Goal: Task Accomplishment & Management: Use online tool/utility

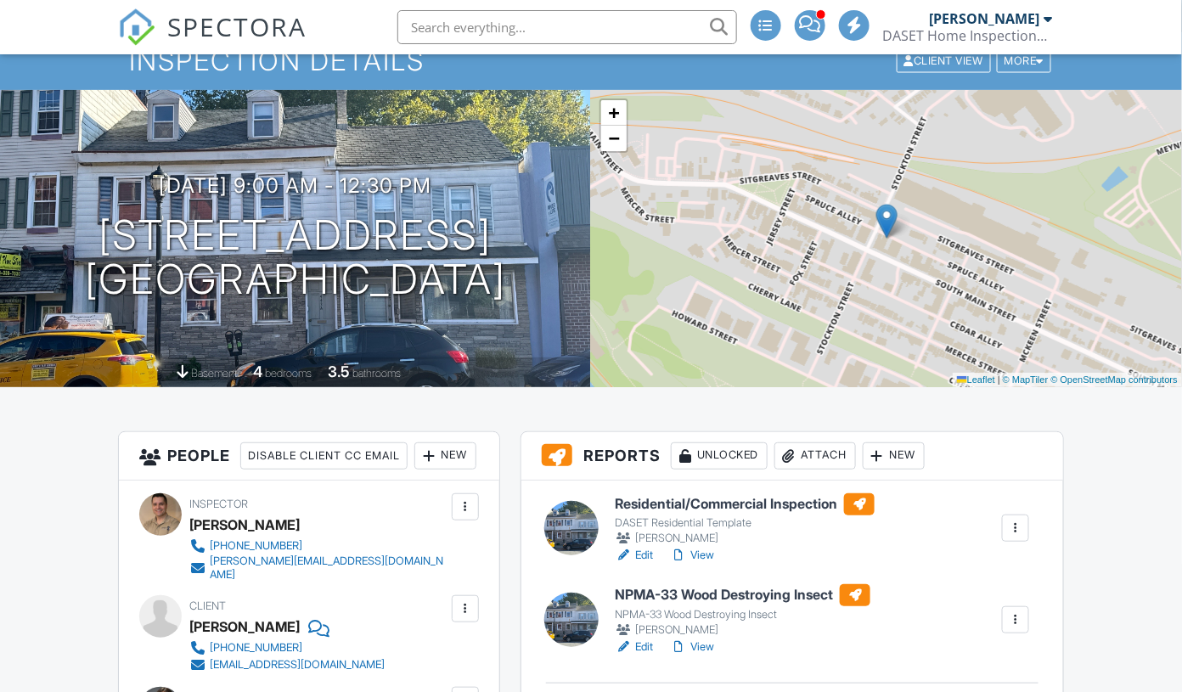
click at [702, 552] on link "View" at bounding box center [692, 555] width 44 height 17
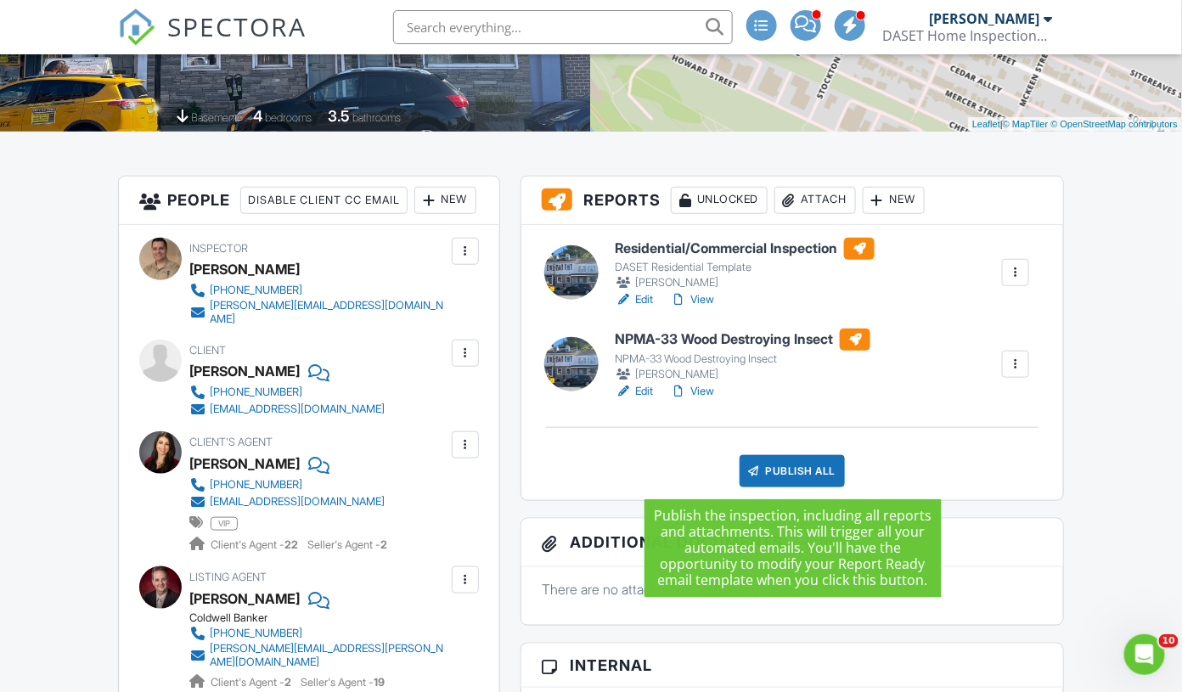
click at [810, 466] on div "Publish All" at bounding box center [793, 471] width 106 height 32
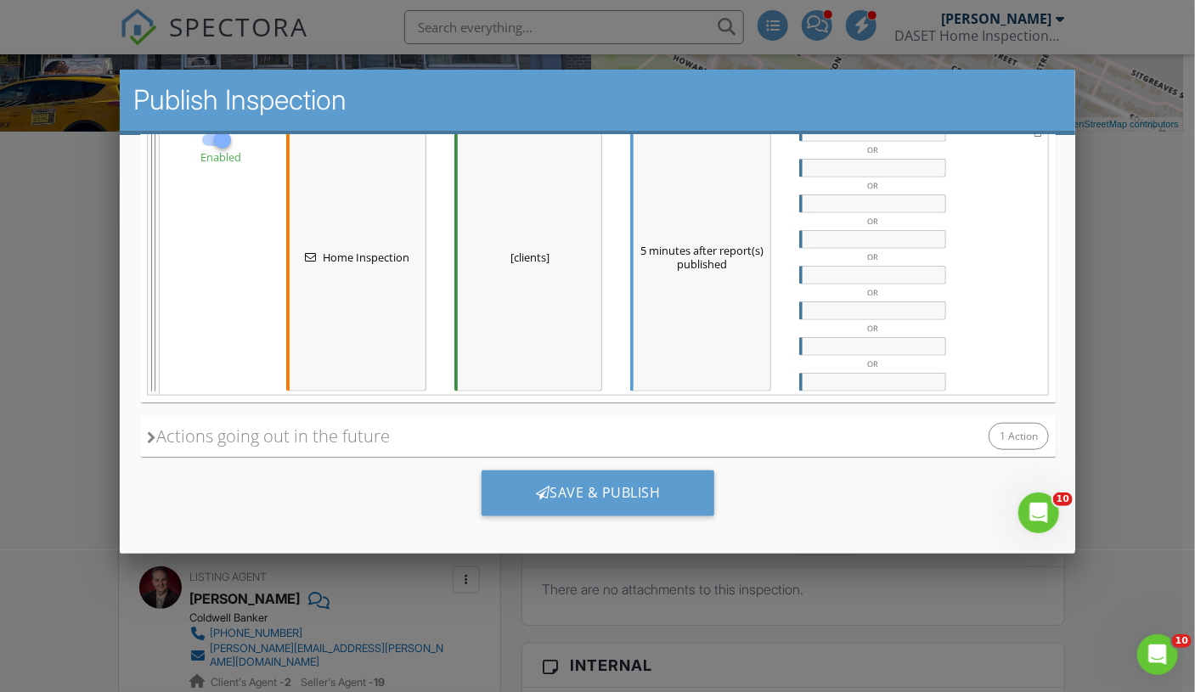
click at [1109, 451] on div at bounding box center [597, 347] width 1195 height 865
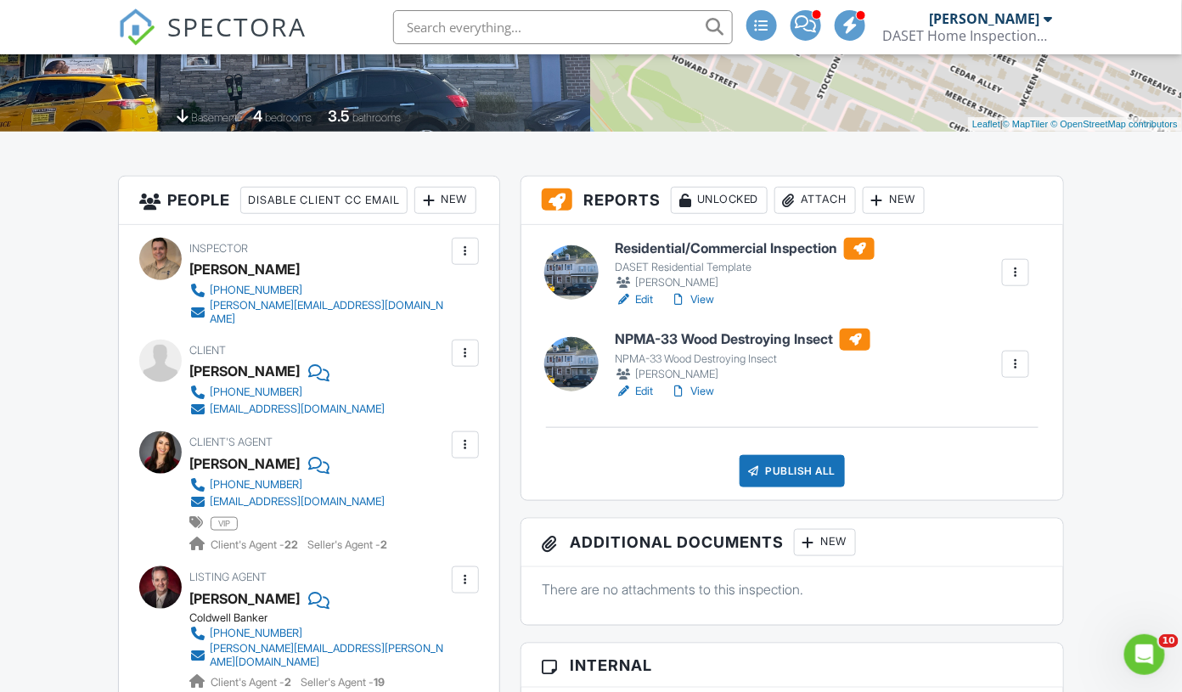
click at [642, 391] on link "Edit" at bounding box center [634, 391] width 38 height 17
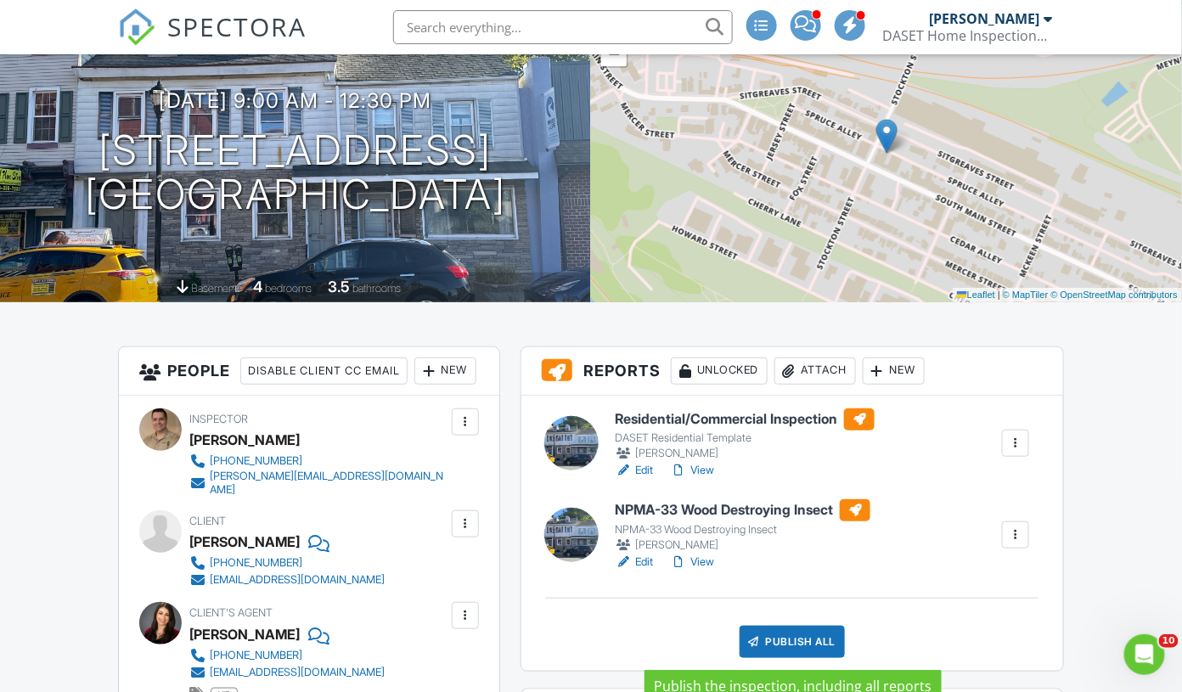
click at [785, 636] on div "Publish All" at bounding box center [793, 642] width 106 height 32
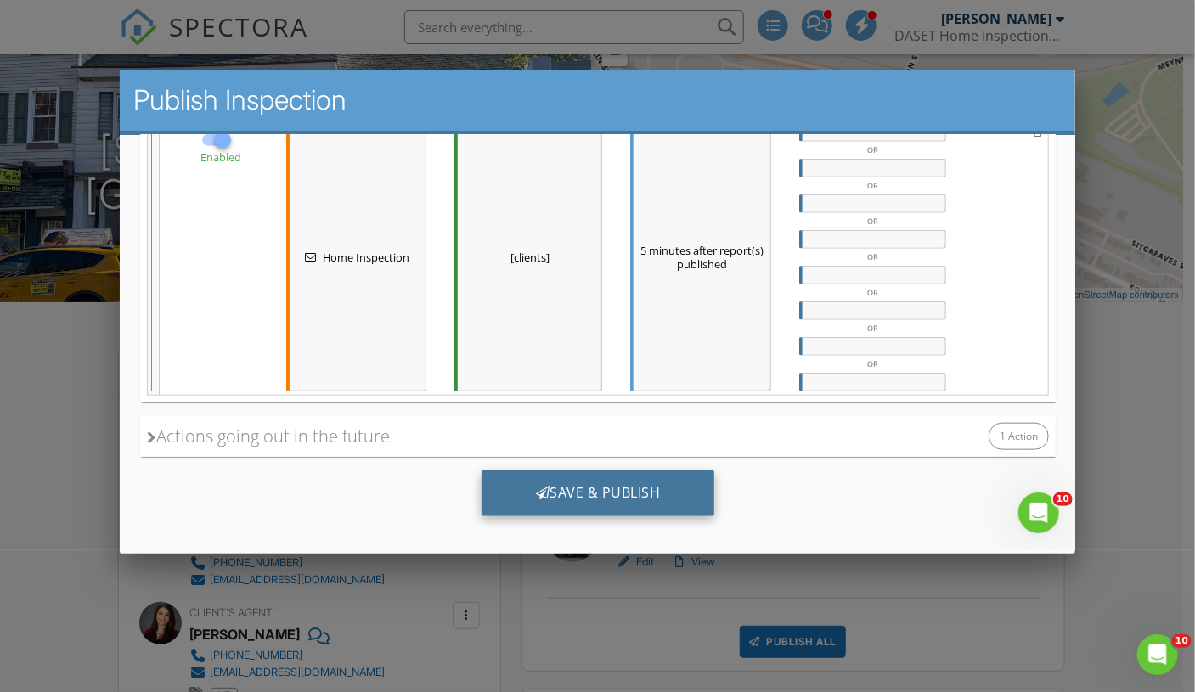
click at [584, 476] on div "Save & Publish" at bounding box center [598, 493] width 234 height 46
